Goal: Information Seeking & Learning: Learn about a topic

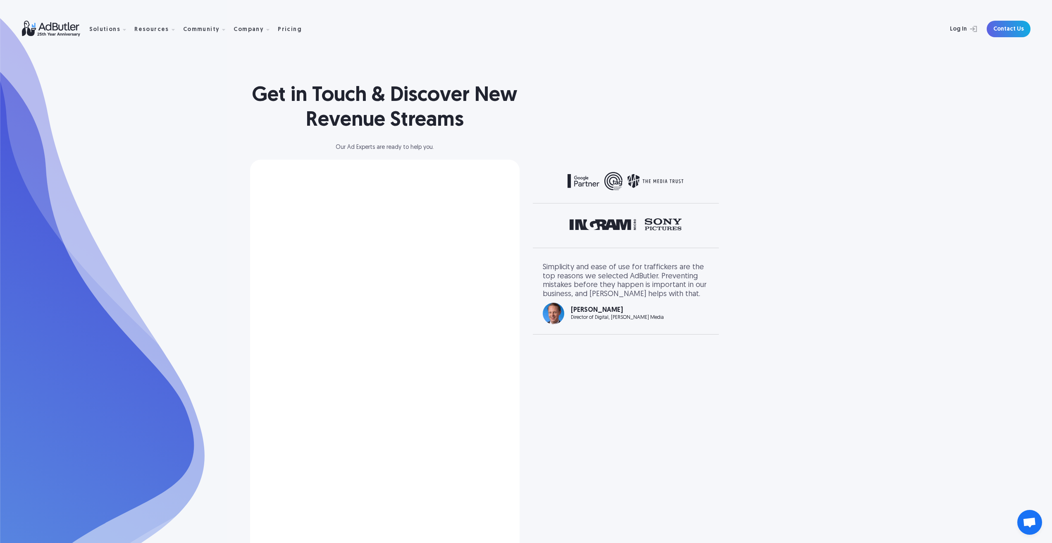
select select "[GEOGRAPHIC_DATA]"
select select "North America"
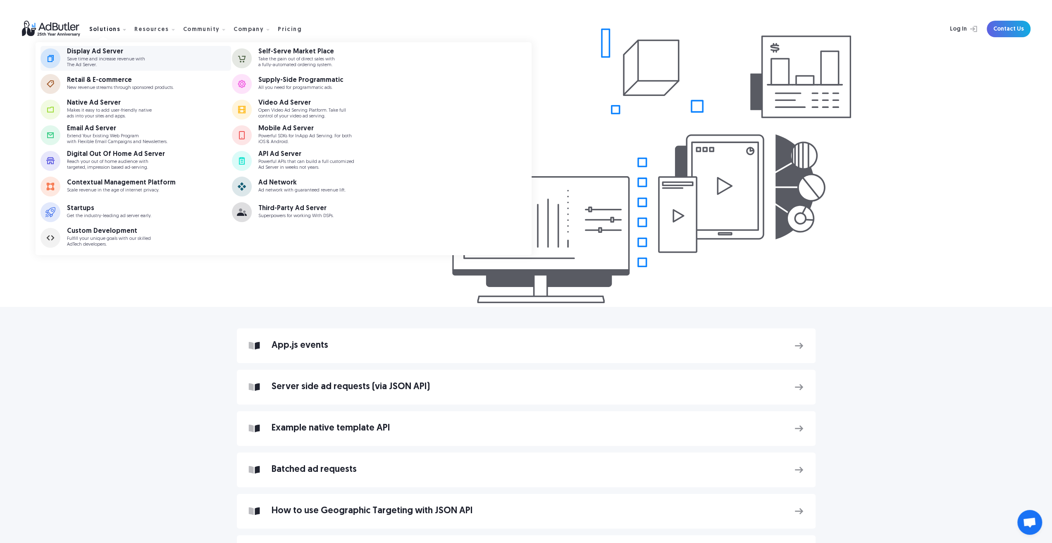
click at [93, 50] on div "Display Ad Server" at bounding box center [106, 51] width 78 height 7
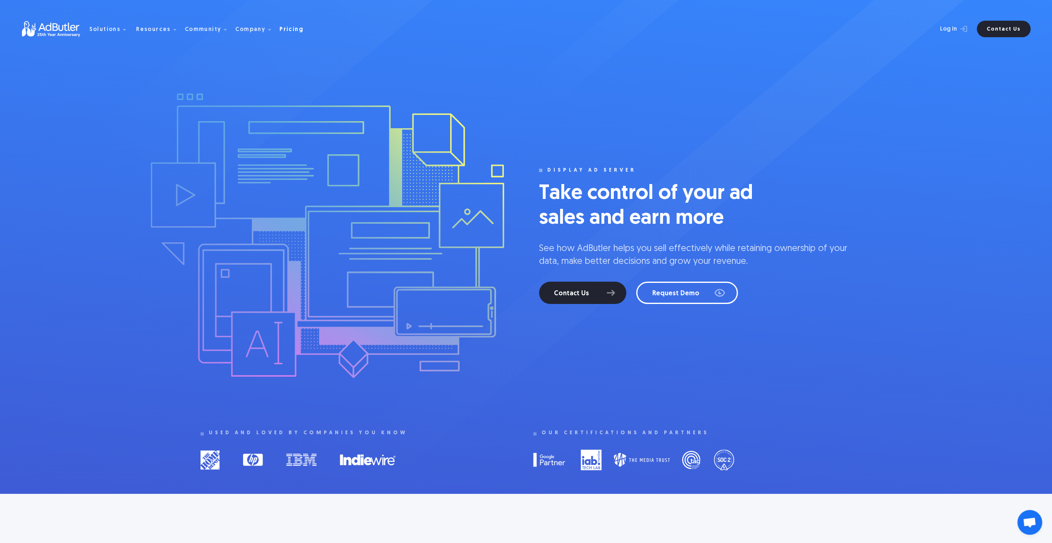
click at [279, 28] on div "Pricing" at bounding box center [291, 30] width 24 height 6
click at [66, 24] on img at bounding box center [55, 29] width 67 height 16
